Goal: Task Accomplishment & Management: Use online tool/utility

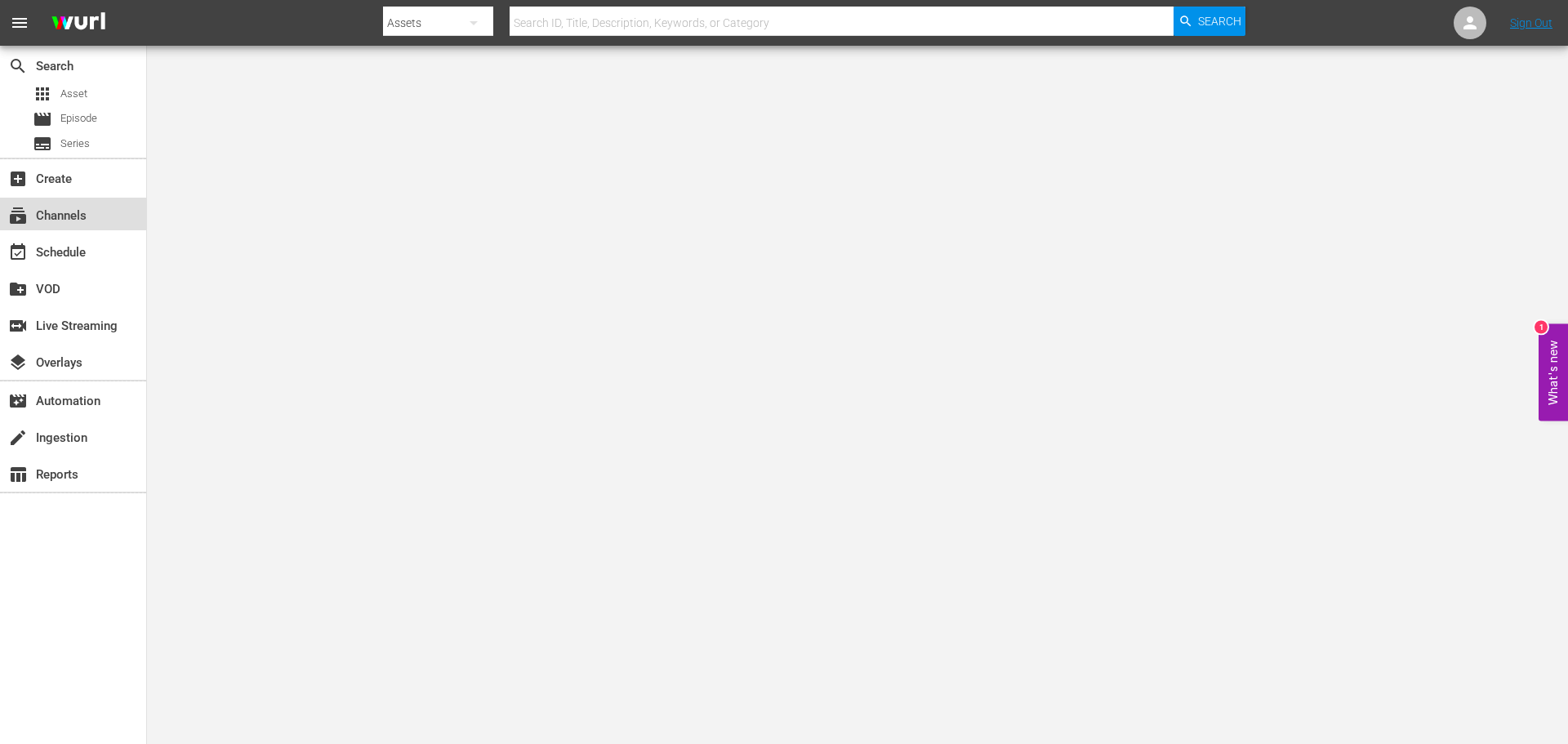
click at [66, 208] on div "subscriptions Channels" at bounding box center [45, 213] width 91 height 14
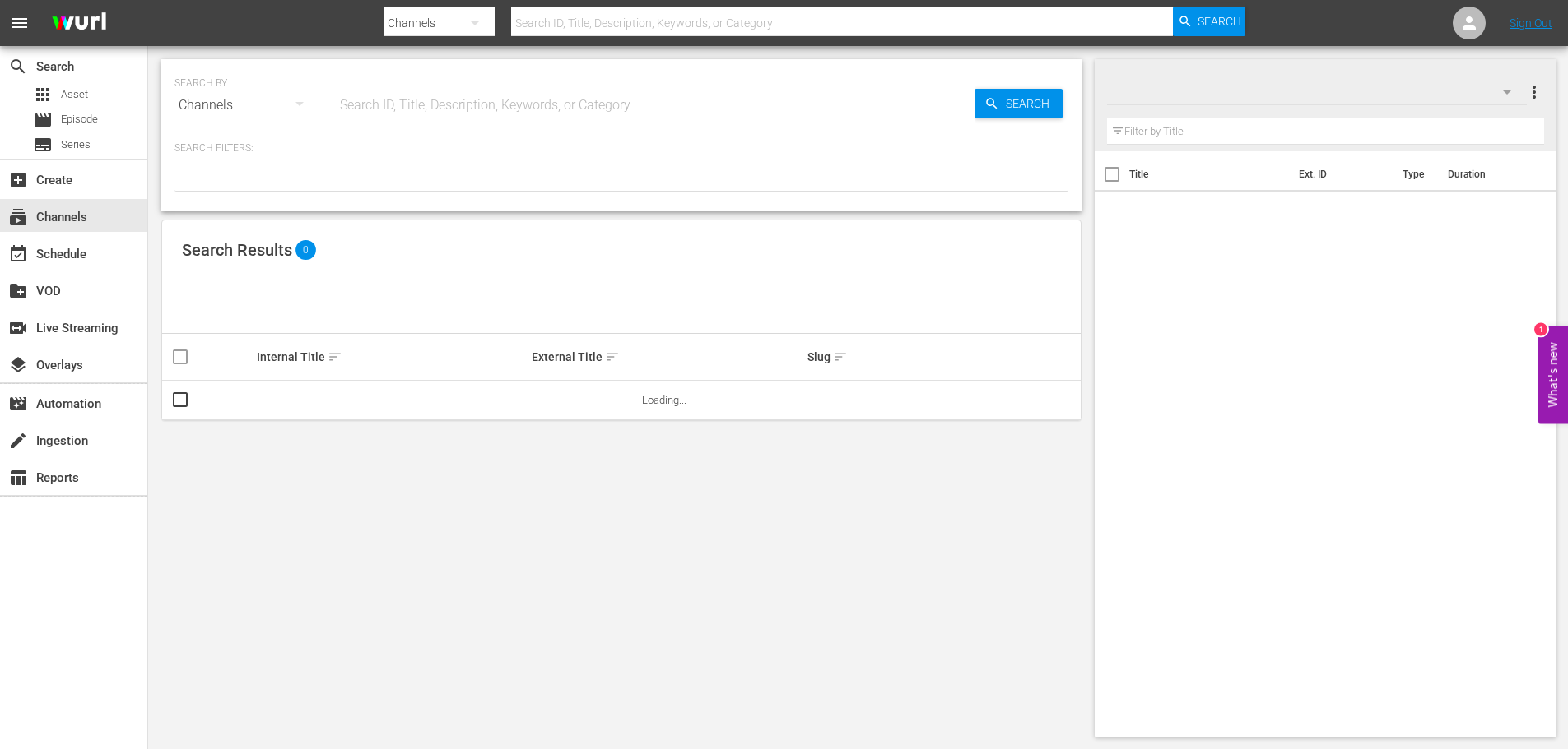
click at [442, 109] on input "text" at bounding box center [655, 104] width 639 height 39
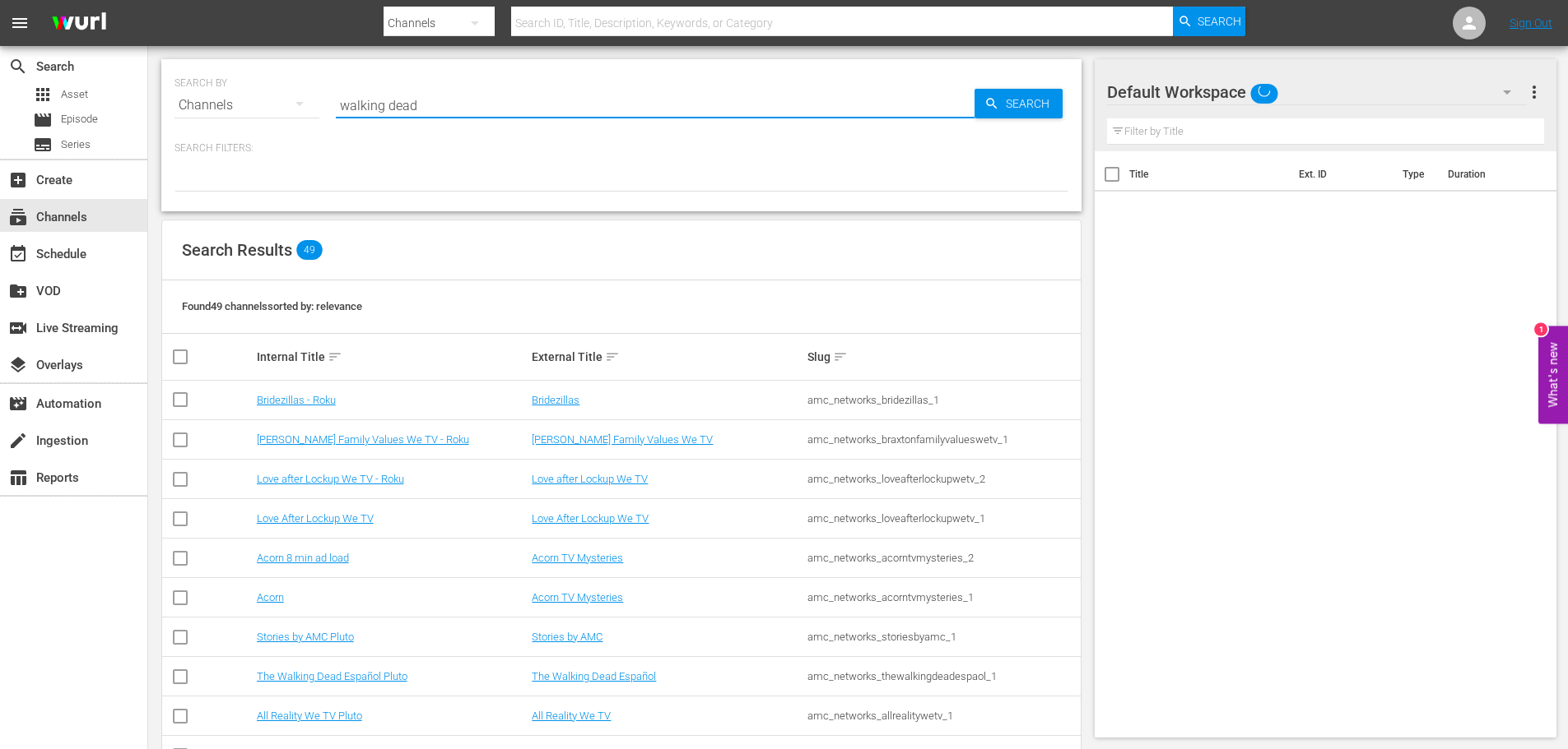
type input "walking dead"
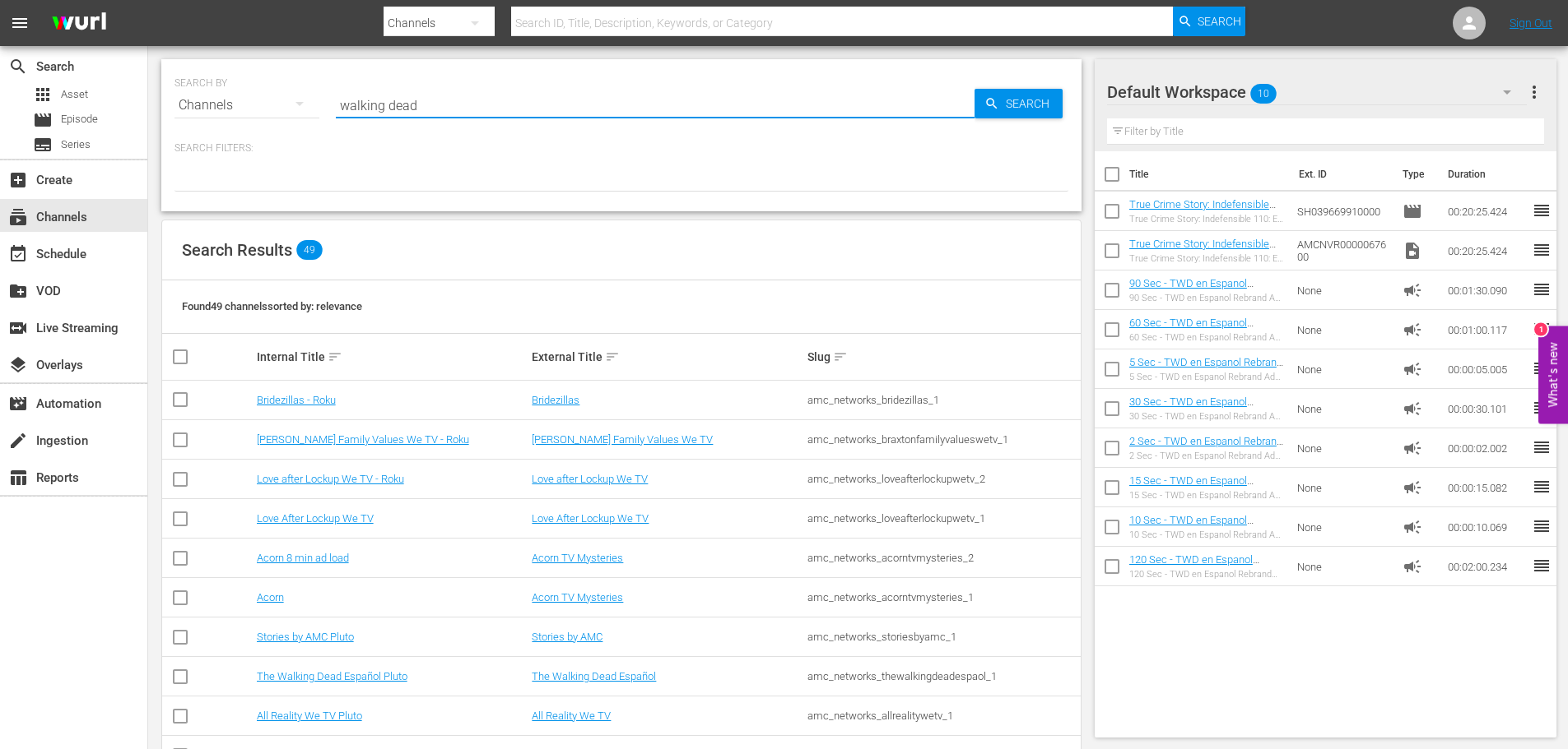
type input "walking dead"
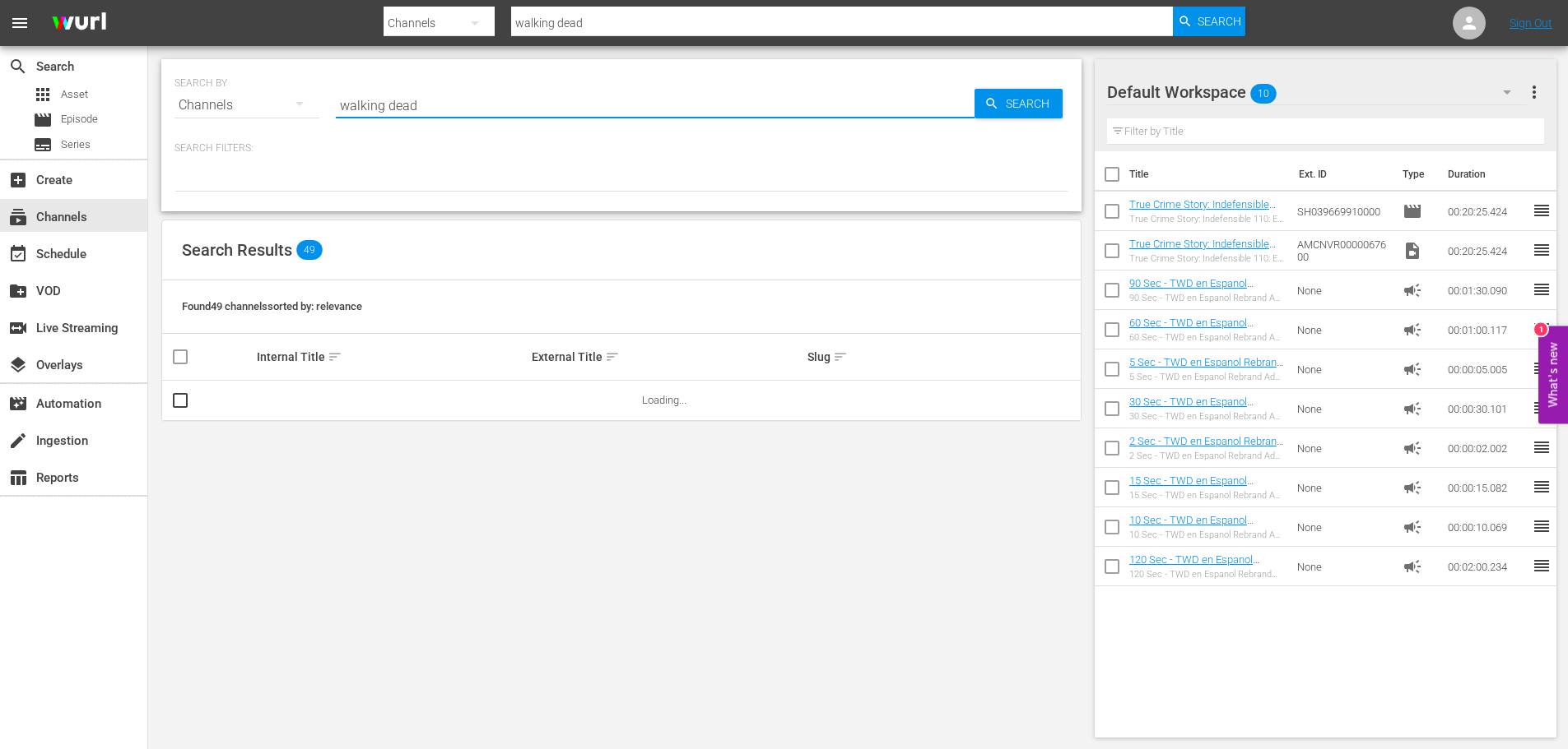
type input "walking dead"
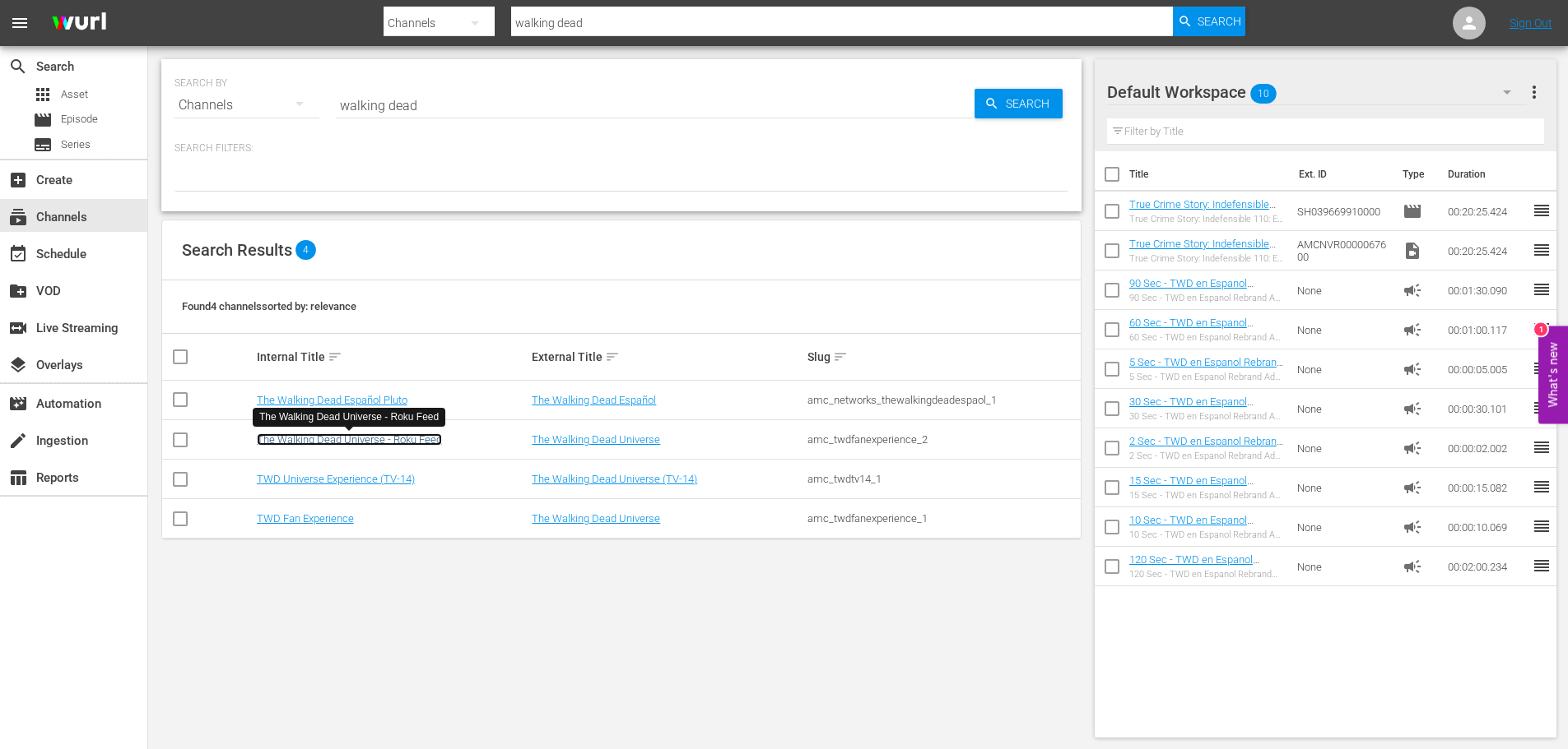
click at [412, 441] on link "The Walking Dead Universe - Roku Feed" at bounding box center [350, 439] width 185 height 13
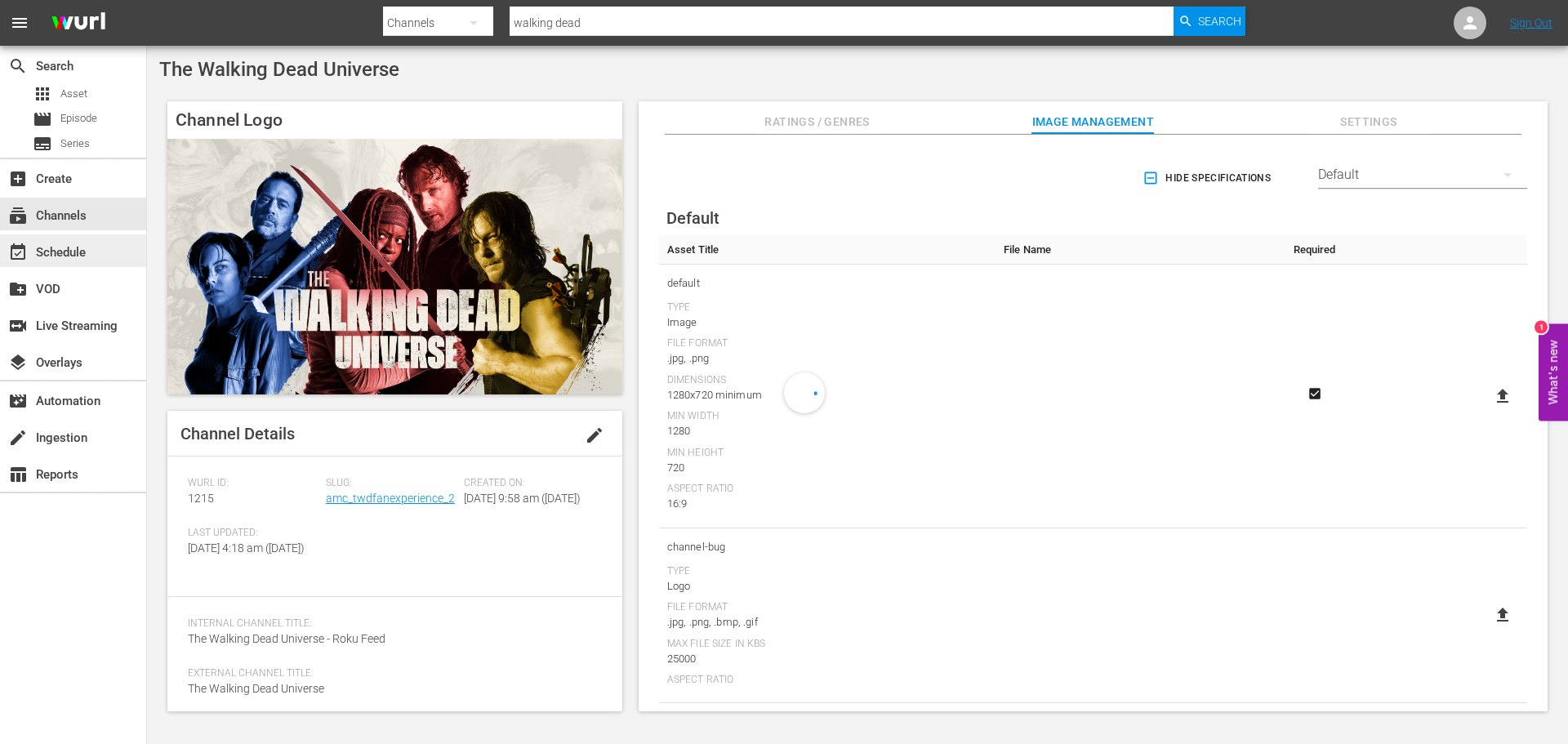
click at [104, 256] on div "event_available Schedule" at bounding box center [73, 251] width 146 height 32
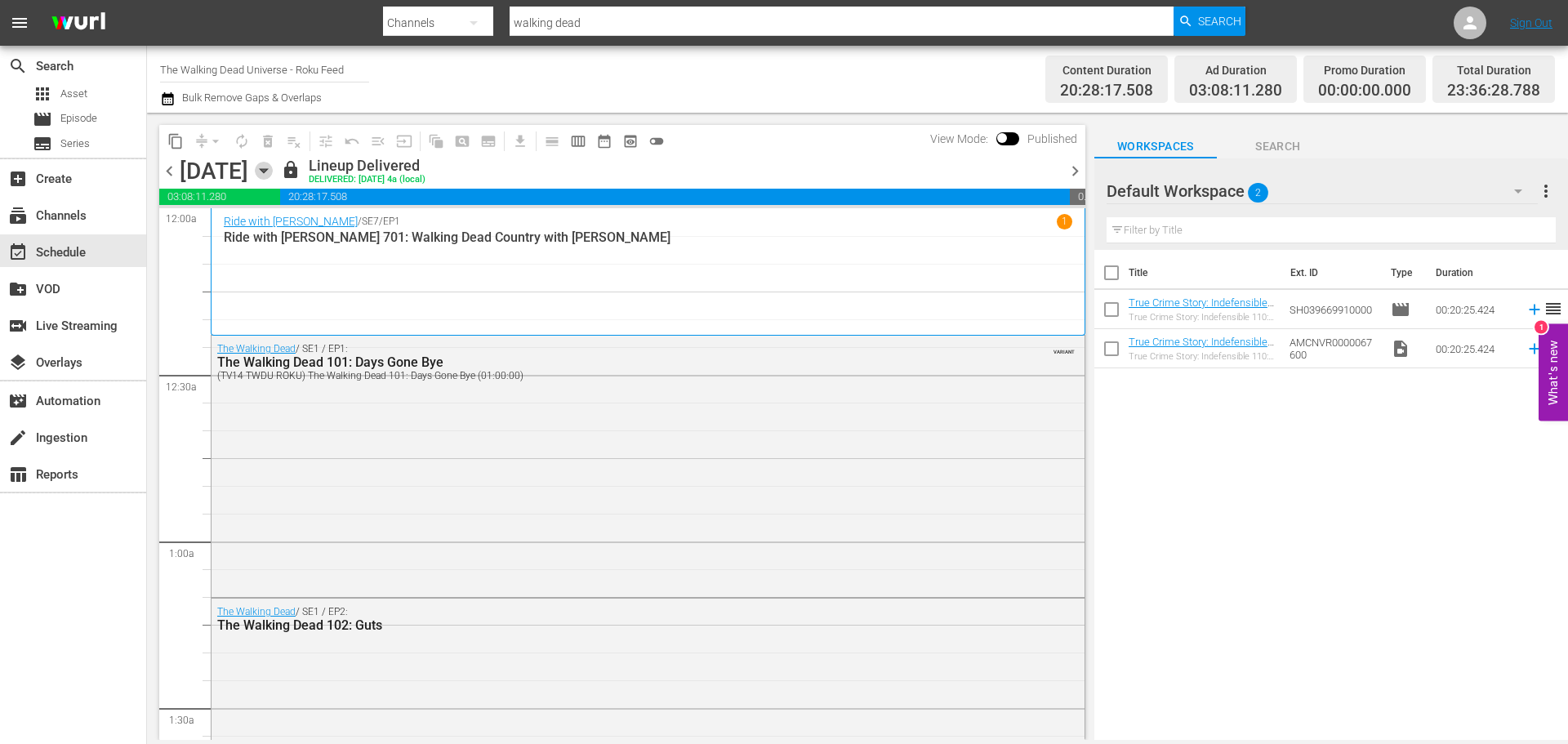
click at [273, 169] on icon "button" at bounding box center [264, 170] width 18 height 18
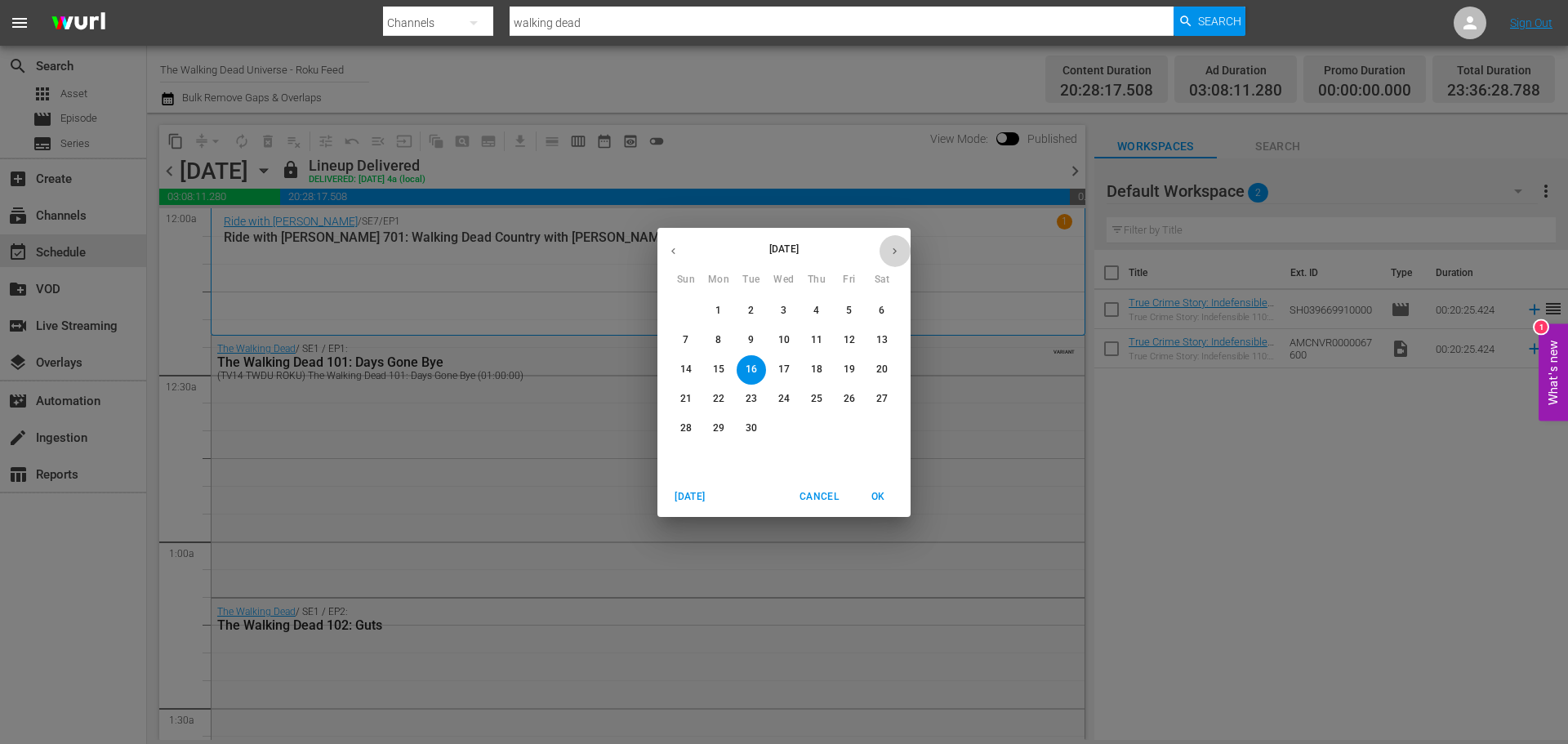
click at [899, 256] on icon "button" at bounding box center [895, 252] width 13 height 13
click at [840, 427] on span "31" at bounding box center [849, 427] width 30 height 14
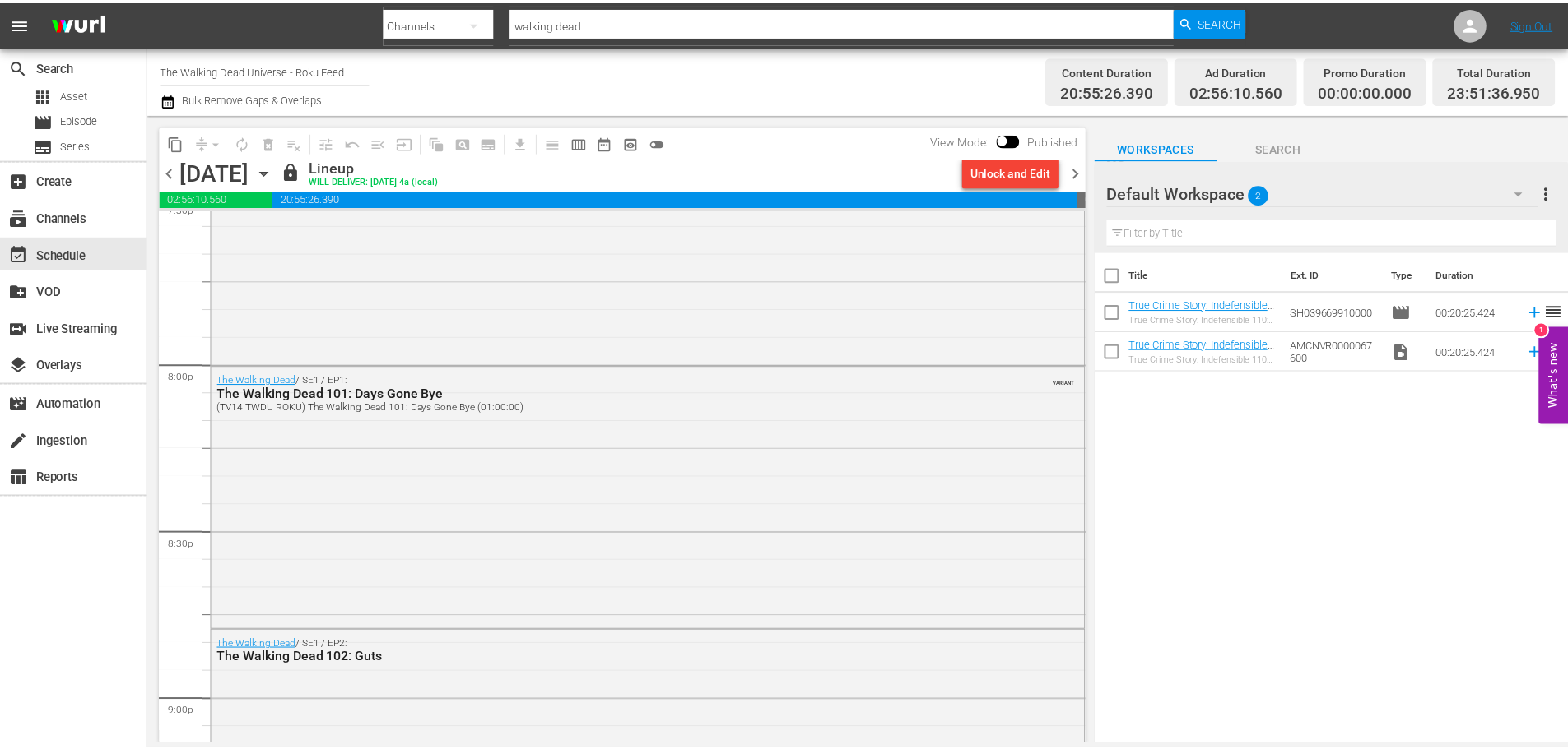
scroll to position [6569, 0]
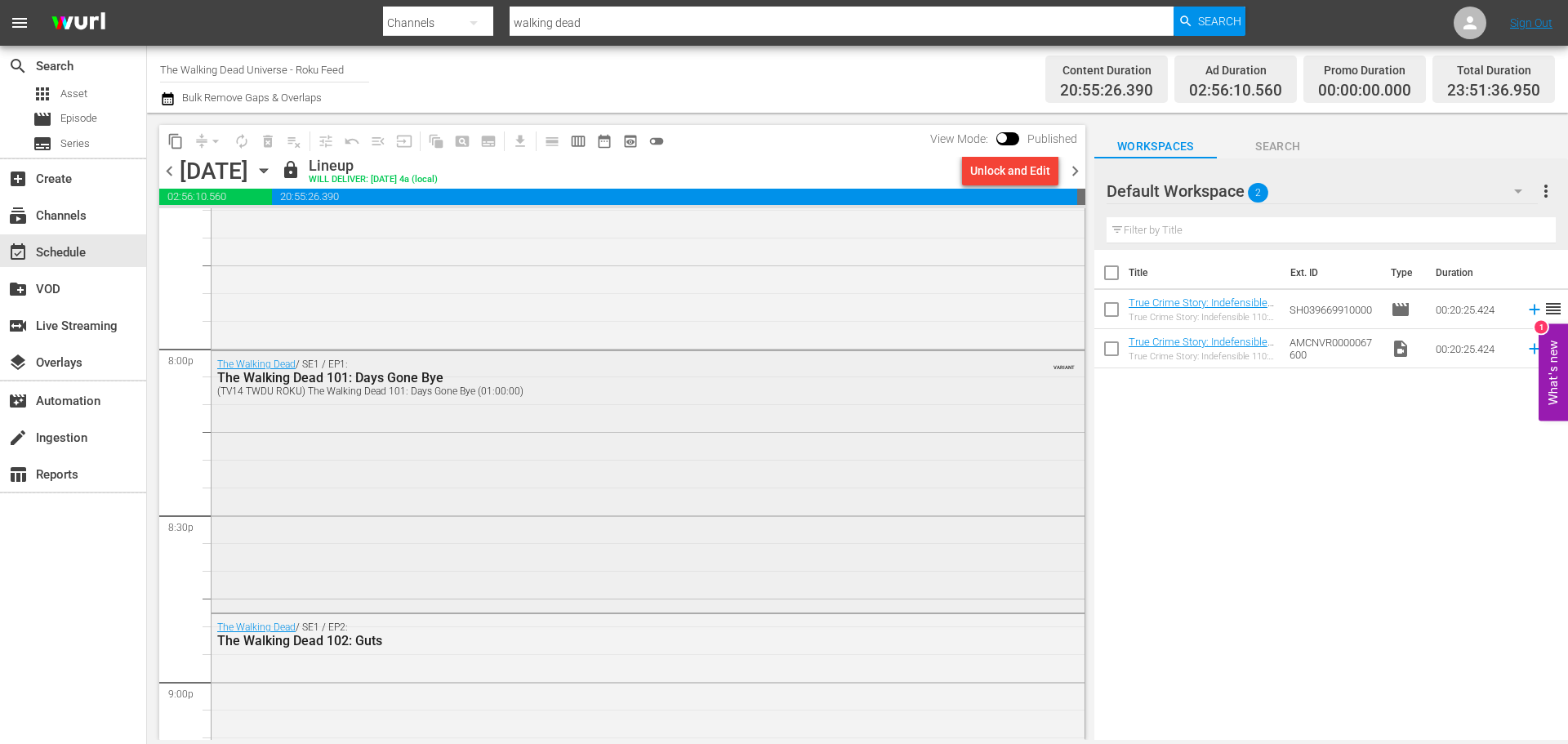
click at [885, 508] on div "The Walking Dead / SE1 / EP1: The Walking Dead 101: Days Gone Bye (TV14 TWDU RO…" at bounding box center [648, 481] width 873 height 258
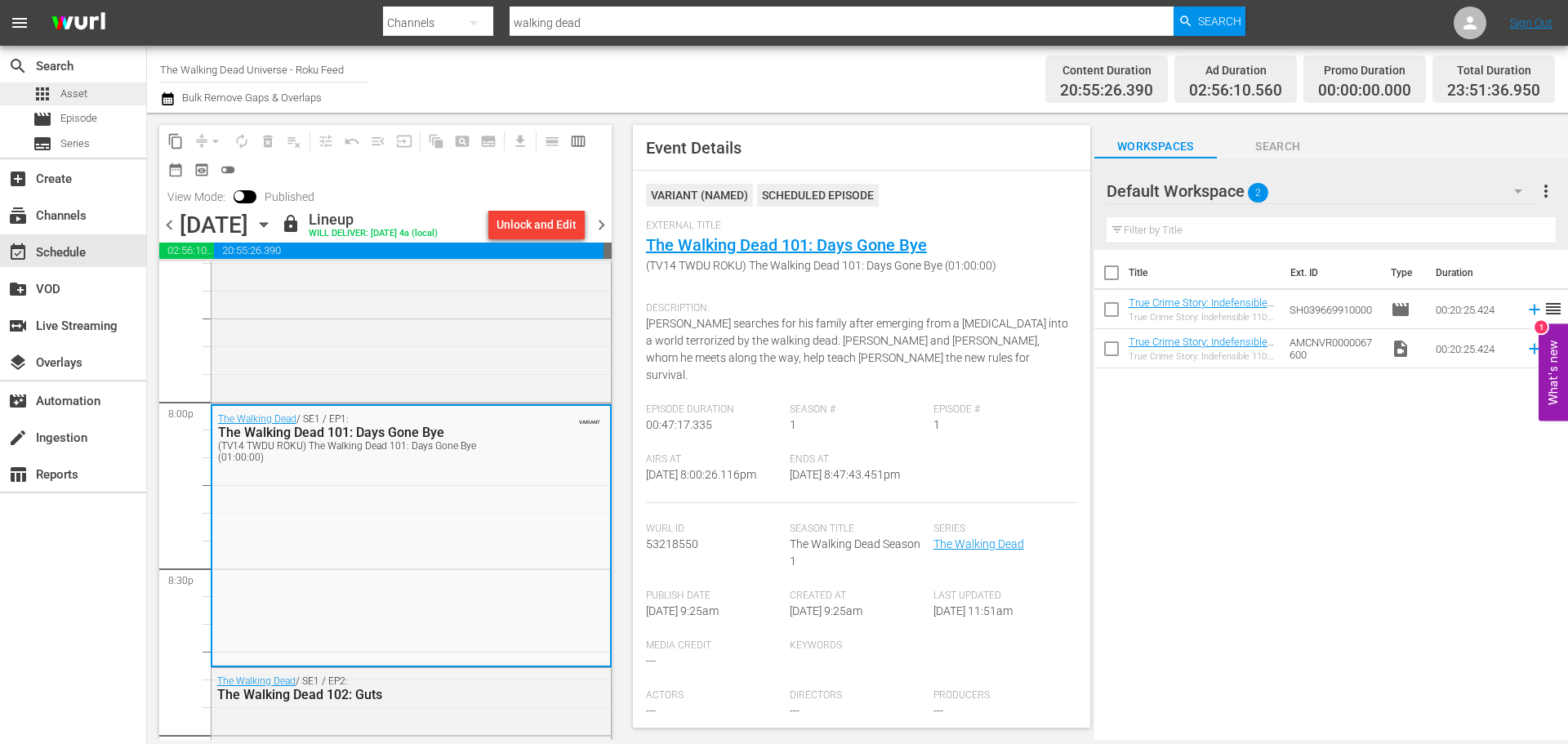
click at [70, 100] on span "Asset" at bounding box center [74, 94] width 27 height 16
